Goal: Find specific page/section: Locate a particular part of the current website

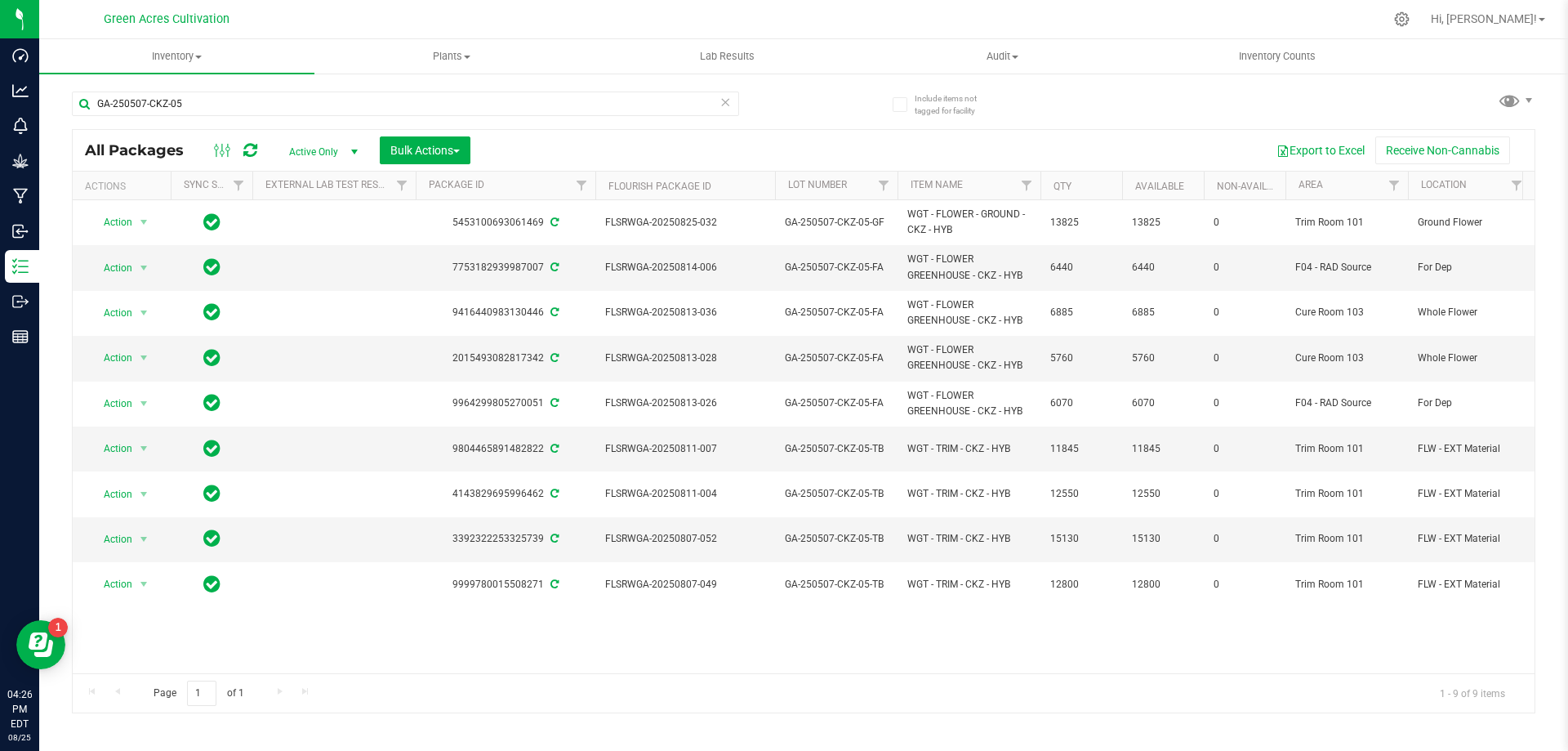
click at [323, 153] on span "Active Only" at bounding box center [320, 151] width 90 height 23
click at [303, 255] on li "All" at bounding box center [319, 250] width 88 height 24
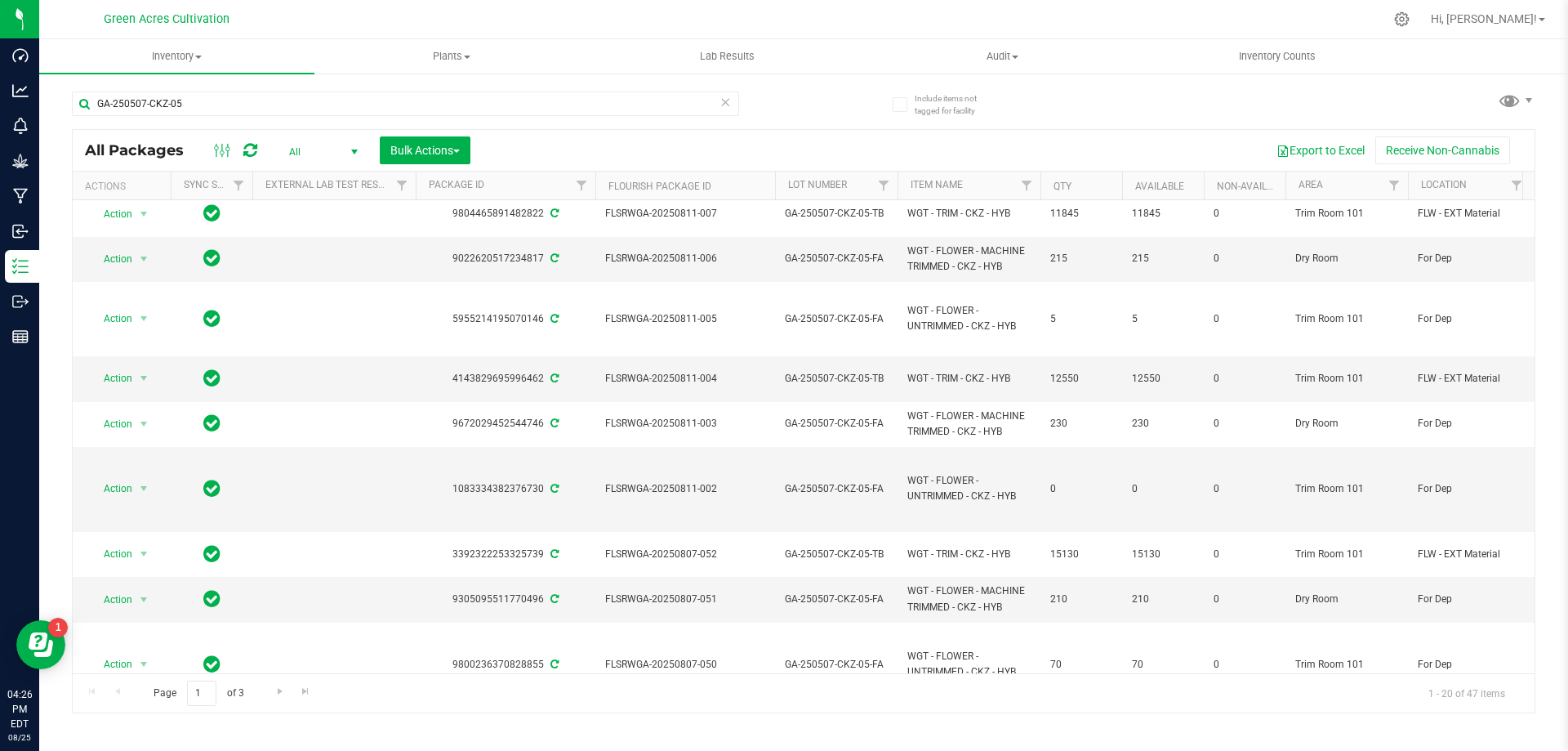
scroll to position [547, 0]
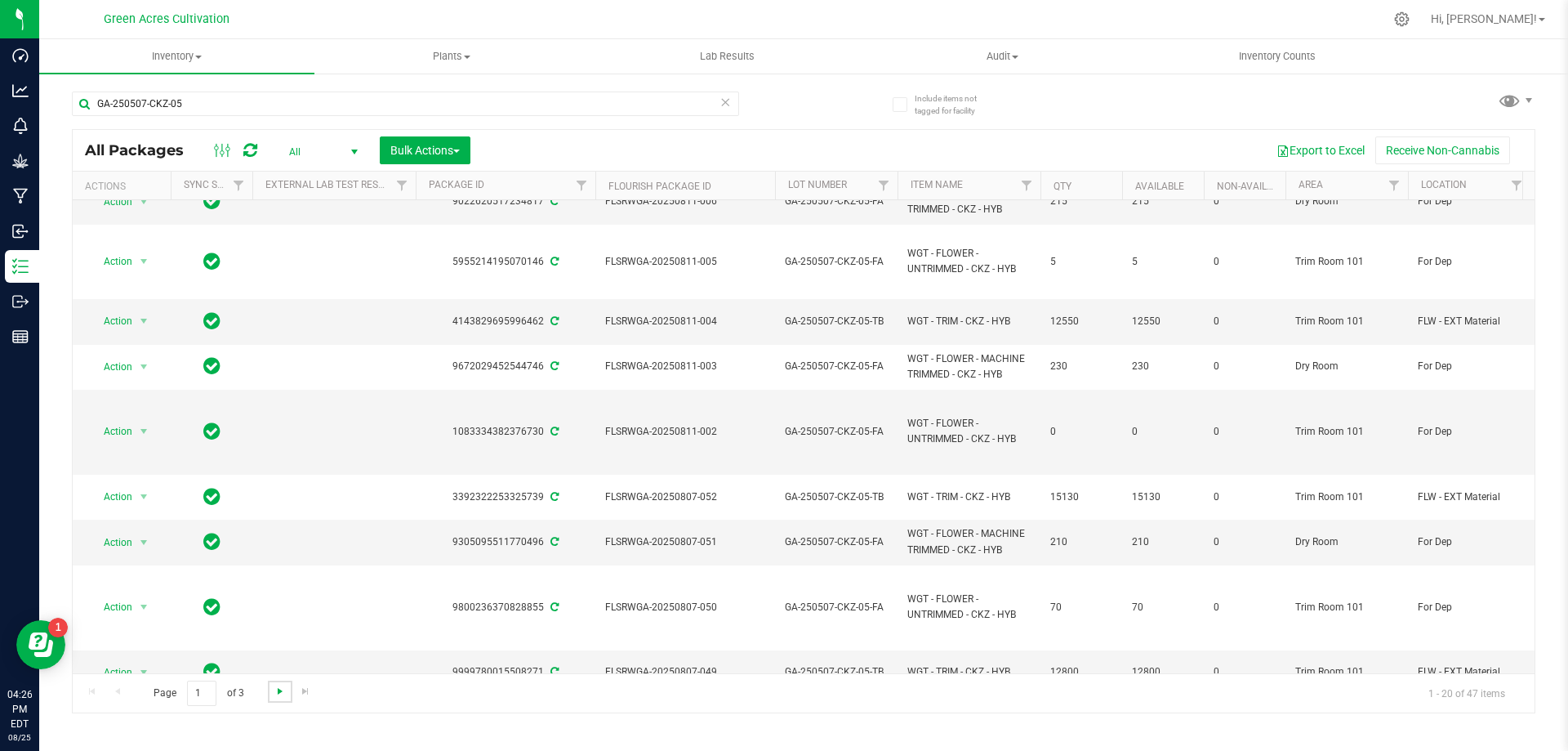
click at [282, 693] on span "Go to the next page" at bounding box center [280, 691] width 13 height 13
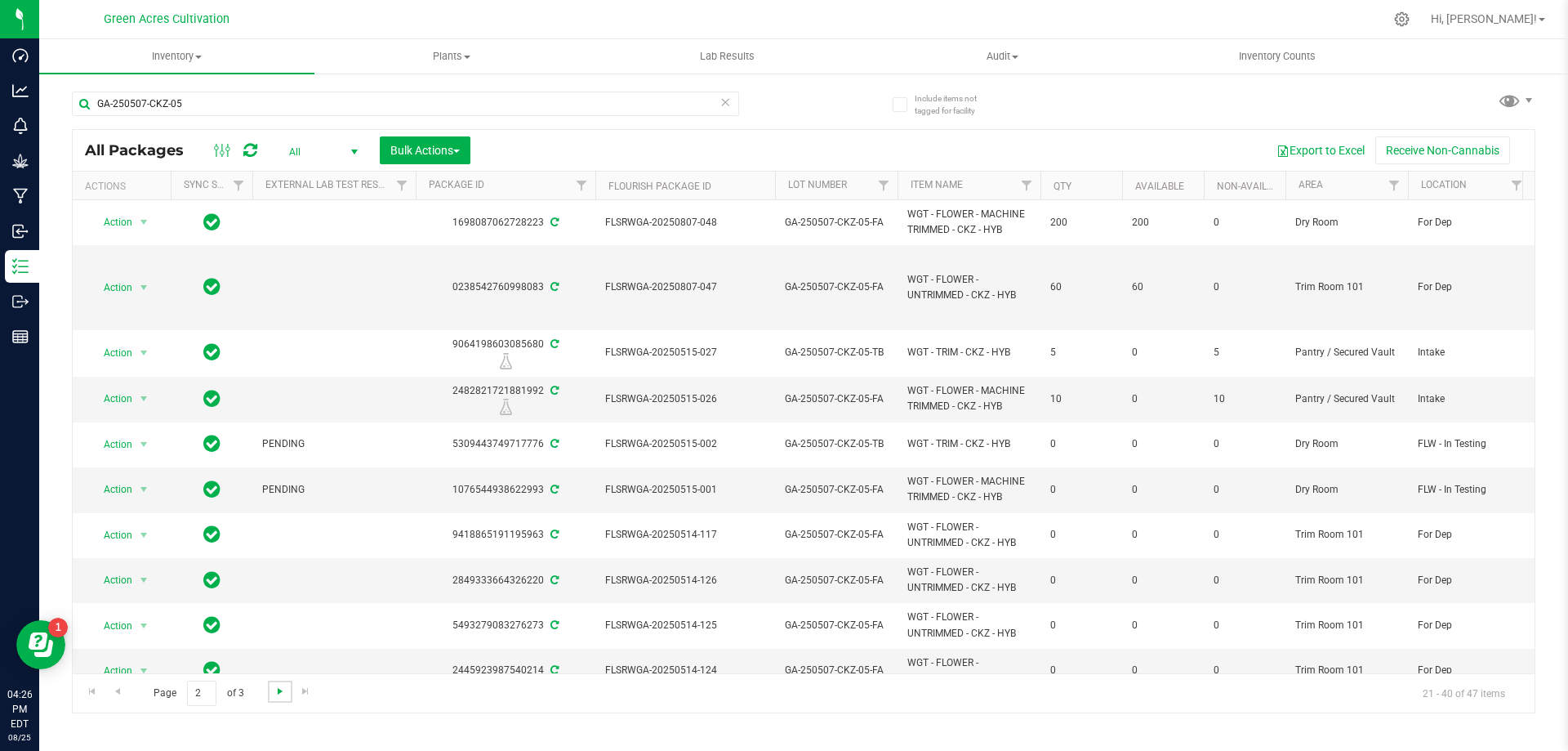
click at [284, 688] on span "Go to the next page" at bounding box center [280, 691] width 13 height 13
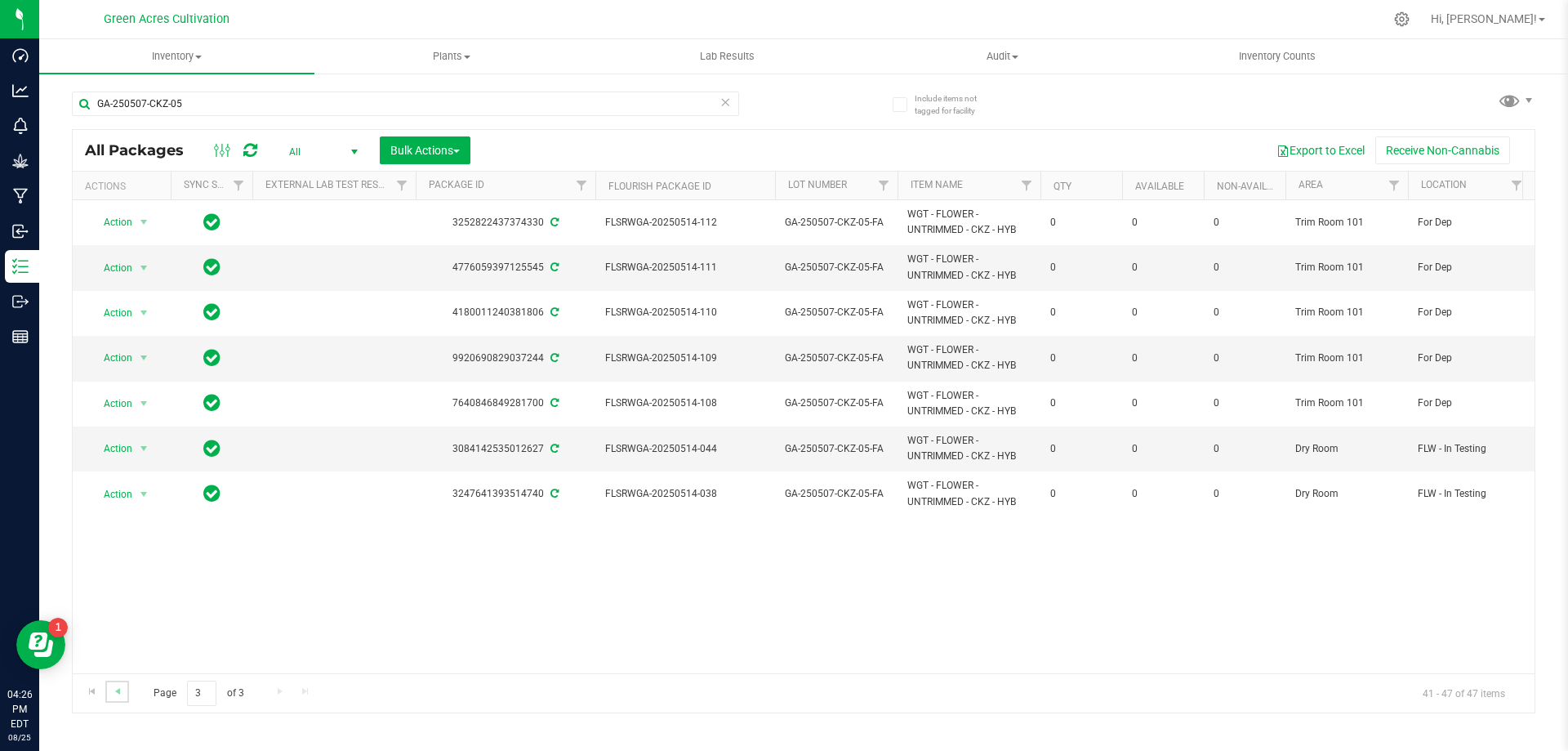
click at [111, 681] on link "Go to the previous page" at bounding box center [117, 691] width 24 height 22
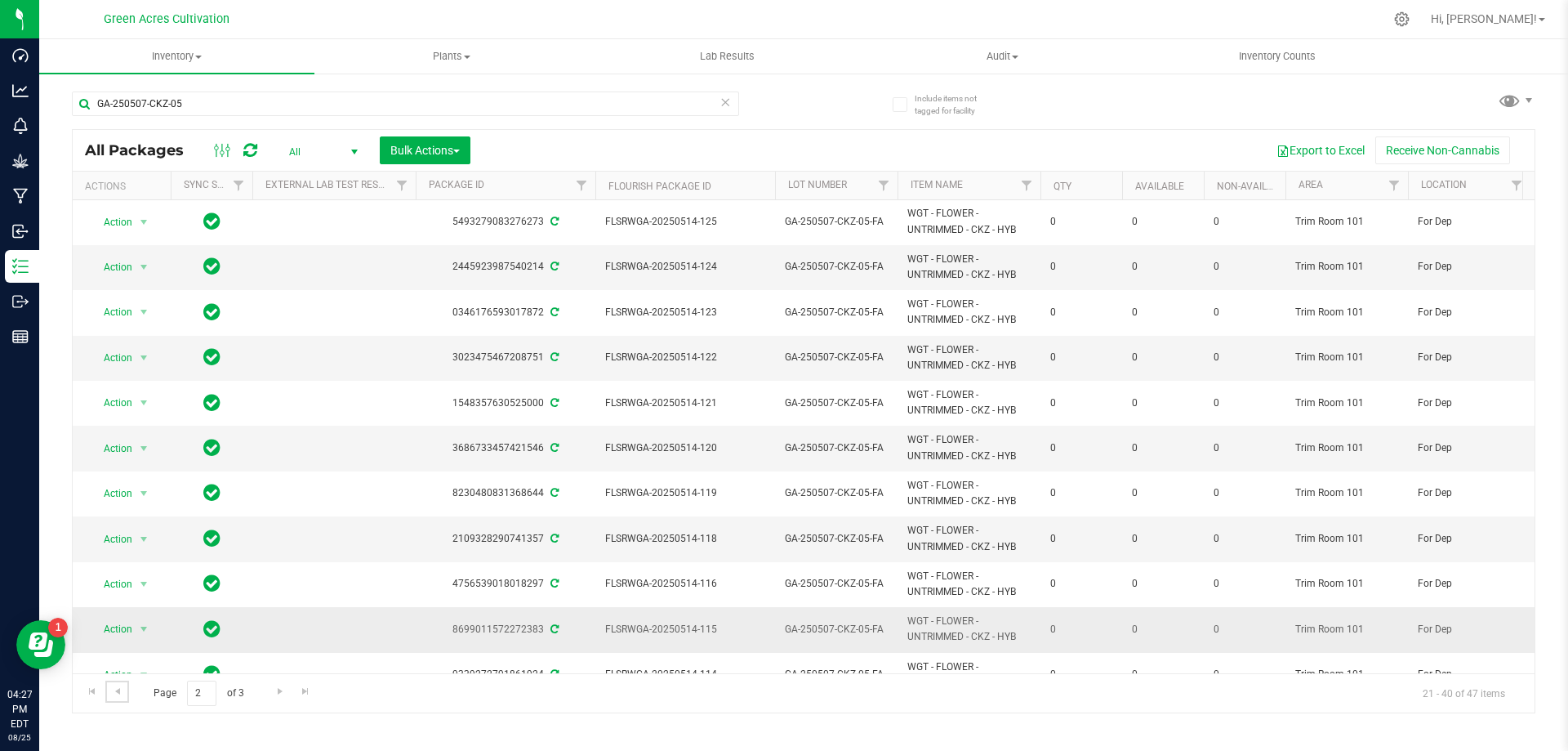
scroll to position [477, 0]
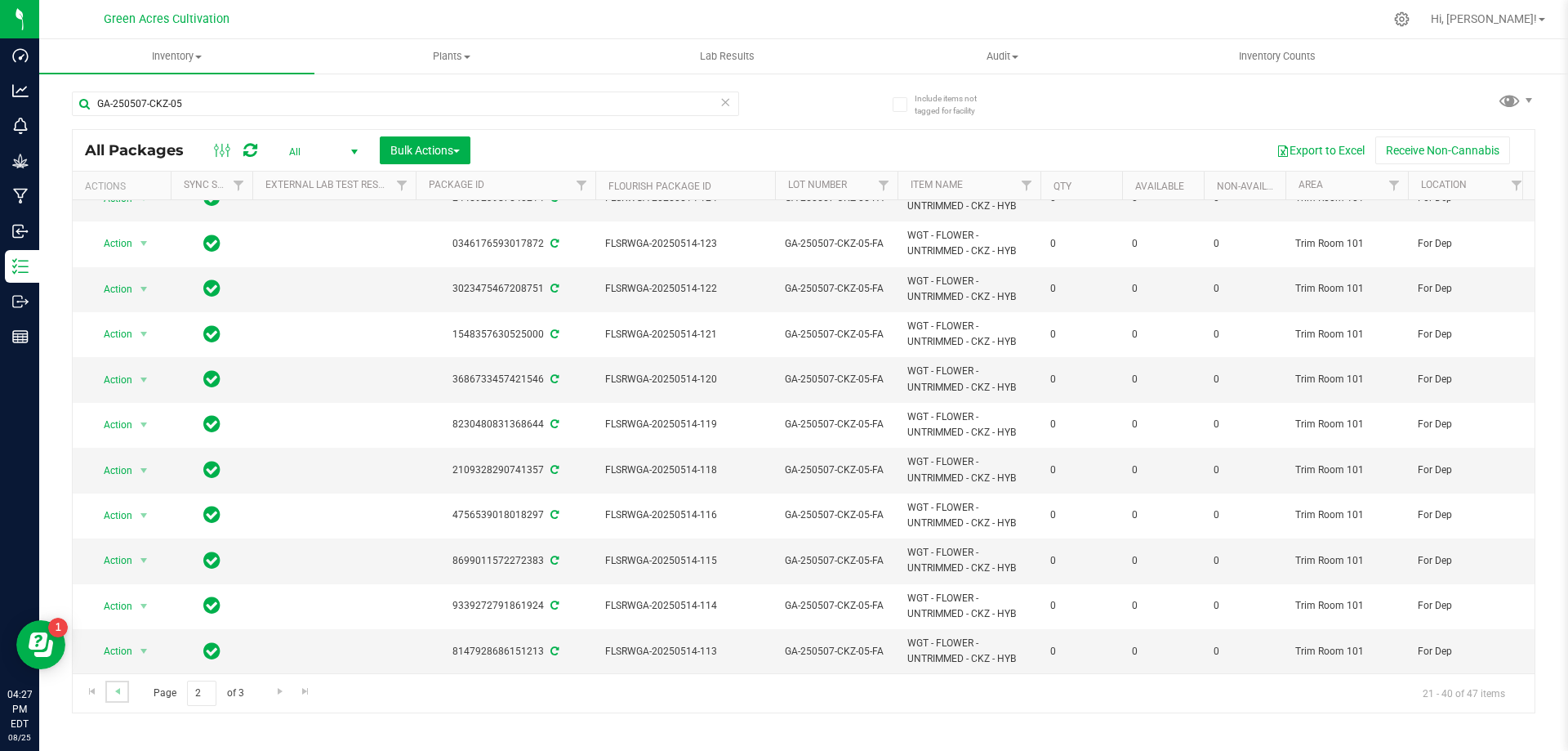
click at [119, 698] on link "Go to the previous page" at bounding box center [117, 691] width 24 height 22
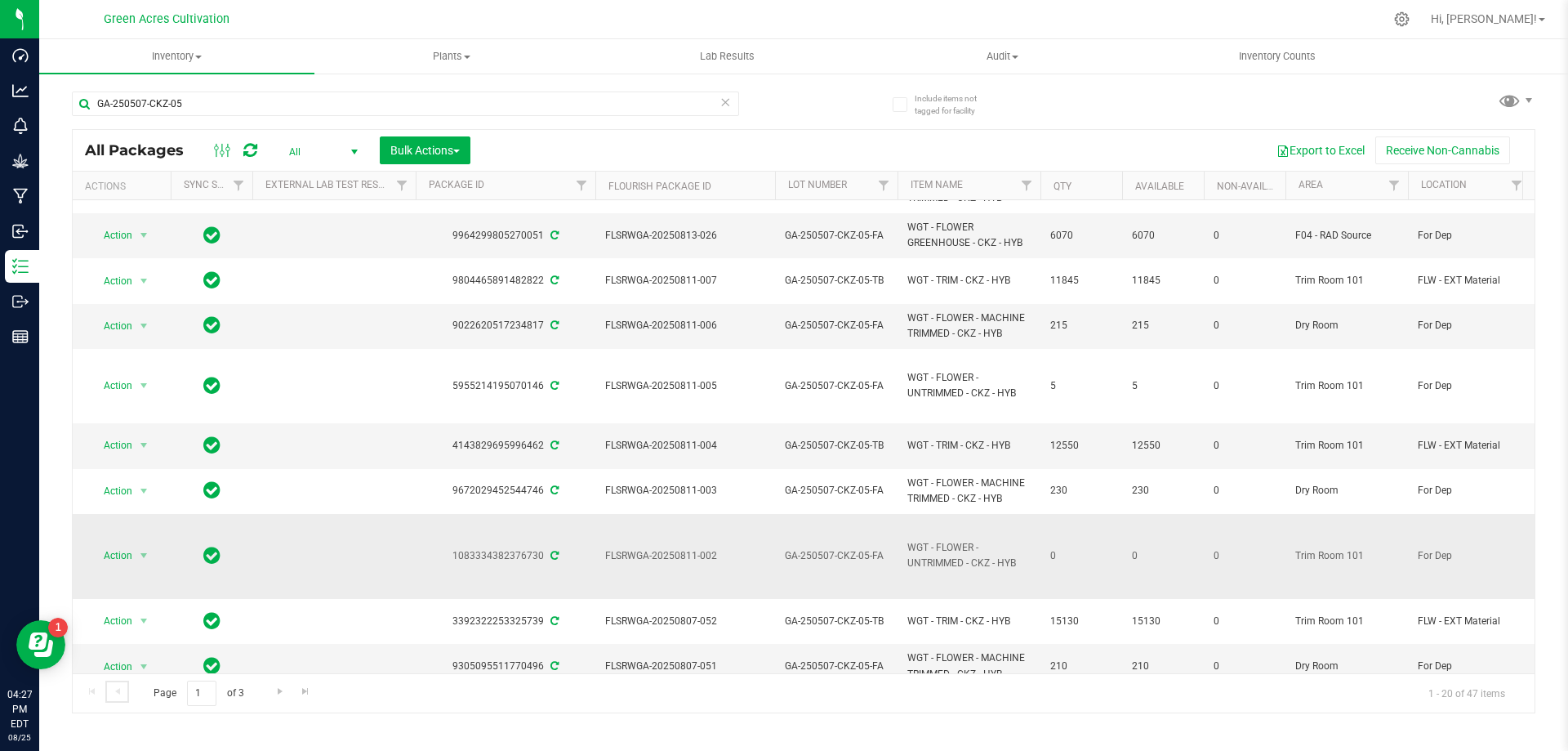
scroll to position [384, 0]
